Goal: Find specific page/section: Find specific page/section

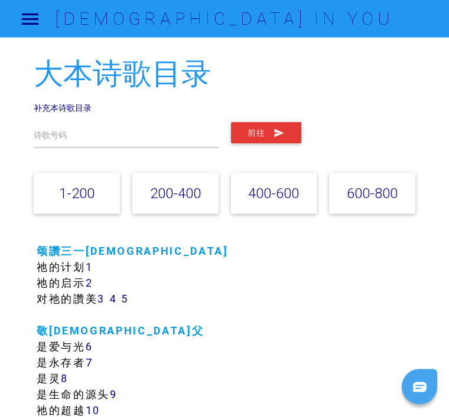
scroll to position [4, 0]
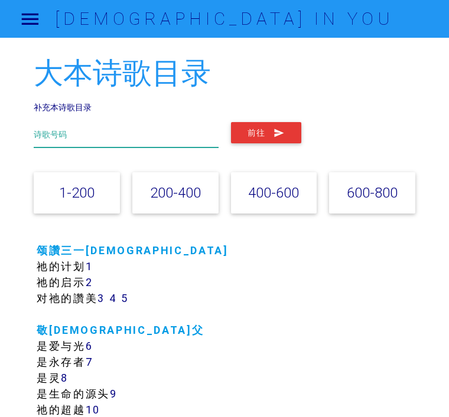
click at [47, 126] on input "text" at bounding box center [126, 134] width 185 height 25
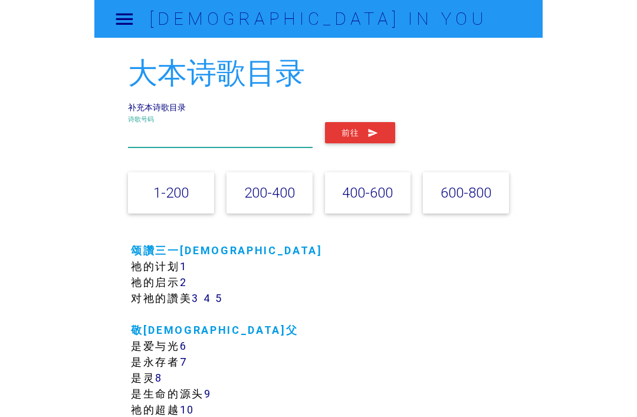
scroll to position [3, 0]
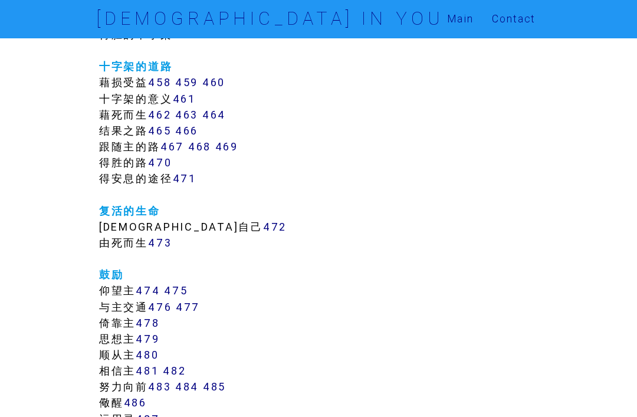
scroll to position [3141, 0]
click at [448, 238] on div "大本诗歌目录 补充本诗歌目录 诗歌号码 前往 1-200 200-400 400-600 600-800 颂讚三一神 祂的计划 1 祂的启示 2 3" at bounding box center [318, 287] width 637 height 6780
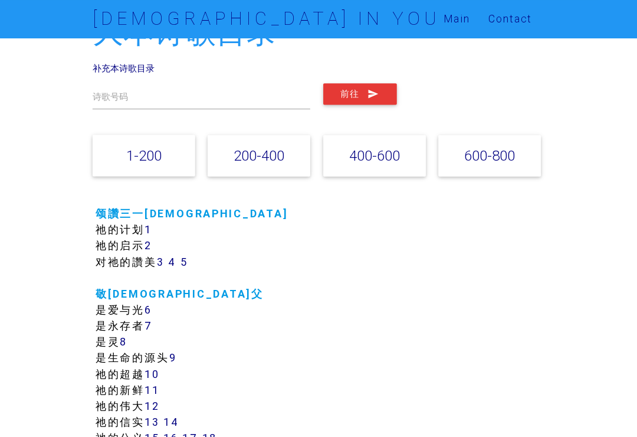
scroll to position [0, 0]
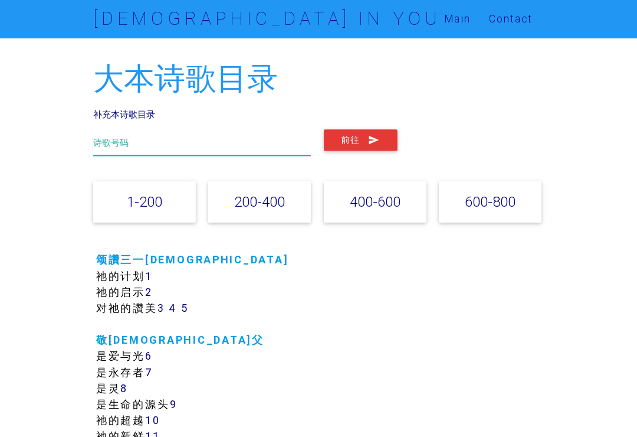
click at [123, 149] on input "text" at bounding box center [204, 142] width 217 height 27
click at [169, 137] on input "text" at bounding box center [204, 142] width 217 height 27
type input "435"
click at [370, 142] on icon "submit" at bounding box center [375, 139] width 12 height 21
click at [361, 143] on button "前往" at bounding box center [361, 139] width 73 height 21
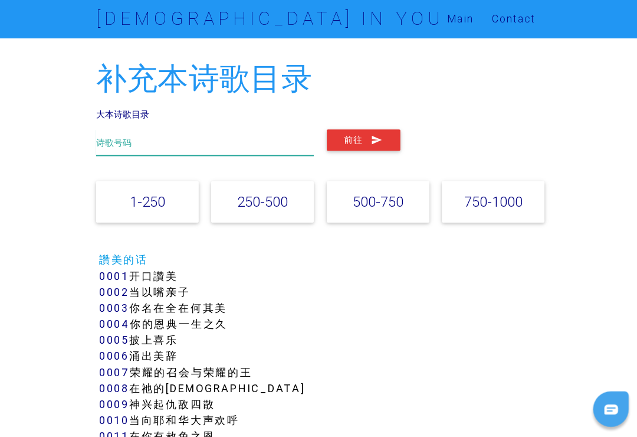
click at [159, 140] on input "text" at bounding box center [204, 142] width 217 height 27
type input "435"
click at [359, 140] on button "前往" at bounding box center [361, 139] width 73 height 21
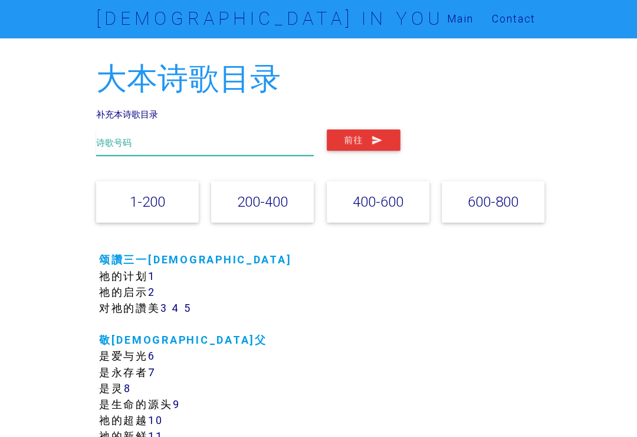
click at [207, 140] on input "text" at bounding box center [204, 142] width 217 height 27
click at [378, 140] on icon "submit" at bounding box center [375, 139] width 12 height 21
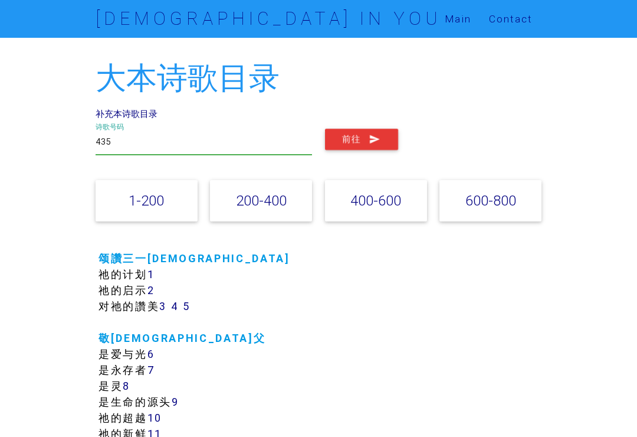
click at [120, 141] on input "435" at bounding box center [204, 142] width 217 height 27
type input "4"
click at [358, 138] on button "前往" at bounding box center [361, 139] width 73 height 21
click at [123, 130] on input "169" at bounding box center [204, 142] width 217 height 27
click at [289, 147] on input "1169" at bounding box center [204, 142] width 217 height 27
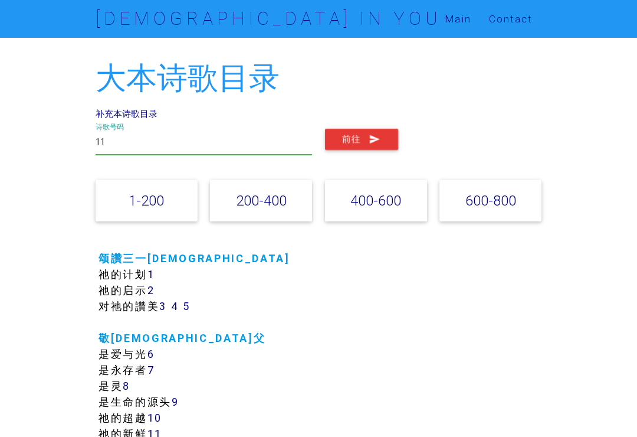
type input "1"
click at [362, 136] on button "前往" at bounding box center [361, 139] width 73 height 21
click at [138, 144] on input "176" at bounding box center [204, 142] width 217 height 27
type input "1"
click at [344, 132] on button "前往" at bounding box center [361, 139] width 73 height 21
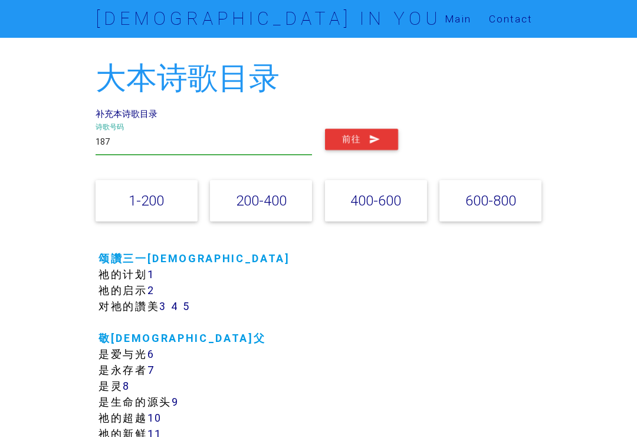
click at [128, 142] on input "187" at bounding box center [204, 142] width 217 height 27
type input "1"
type input "36"
click at [368, 137] on button "前往" at bounding box center [361, 139] width 73 height 21
